Goal: Navigation & Orientation: Find specific page/section

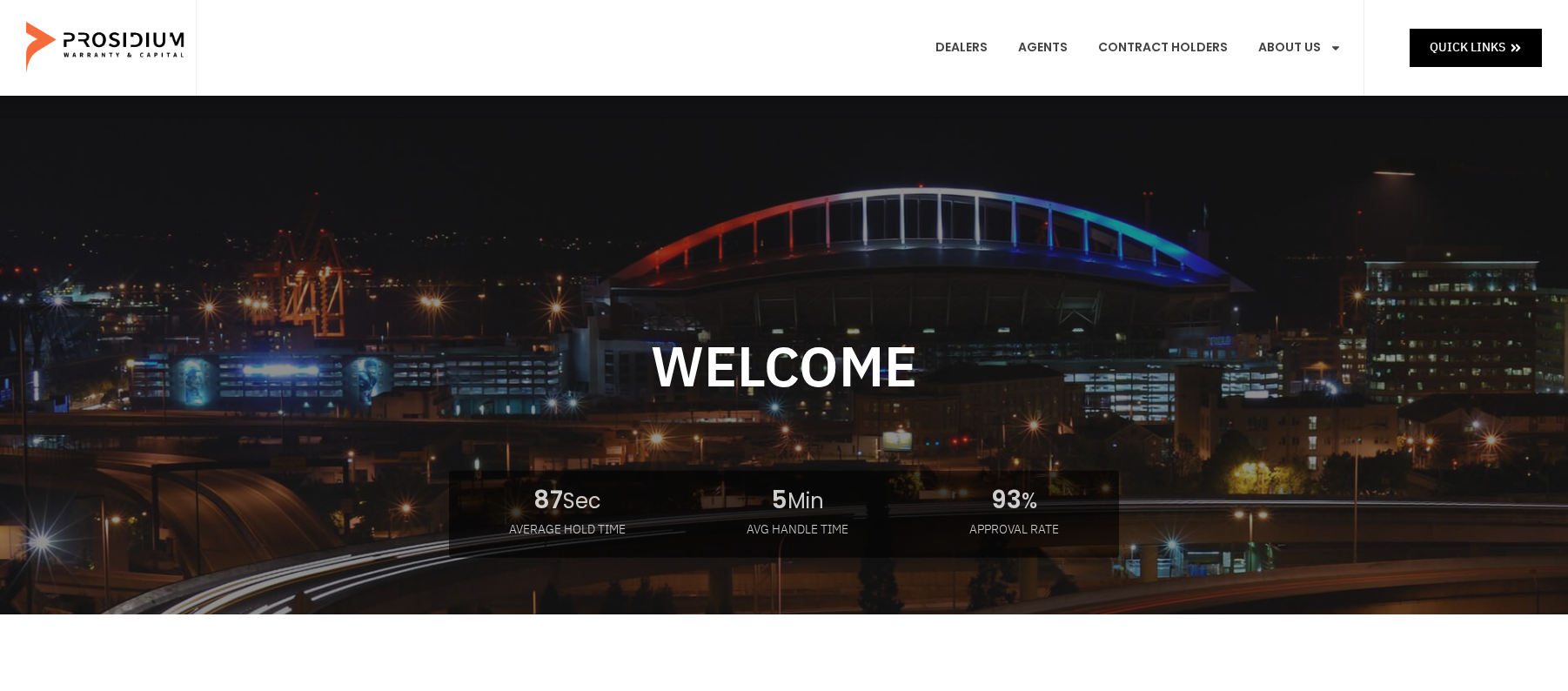
click at [73, 20] on img at bounding box center [106, 47] width 161 height 87
click at [1142, 39] on link "Contract Holders" at bounding box center [1162, 47] width 156 height 64
